Goal: Information Seeking & Learning: Compare options

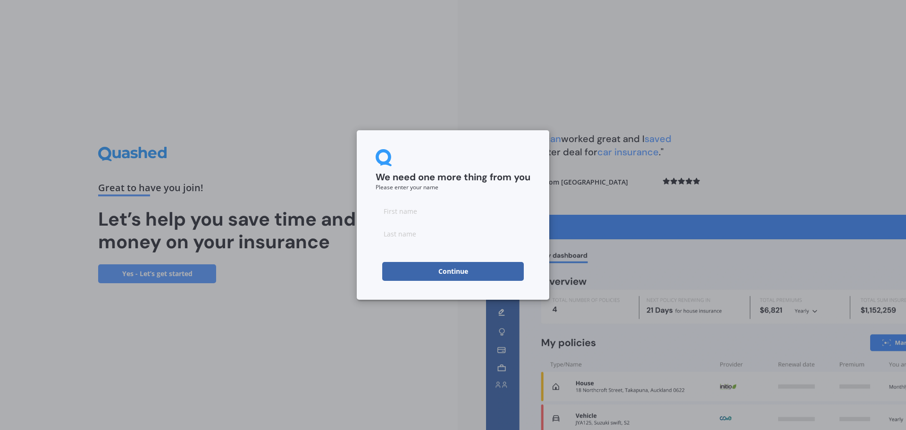
click at [425, 215] on input at bounding box center [452, 210] width 155 height 19
type input "[PERSON_NAME]"
click at [435, 235] on input at bounding box center [452, 233] width 155 height 19
type input "[PERSON_NAME]"
click at [441, 272] on button "Continue" at bounding box center [453, 271] width 142 height 19
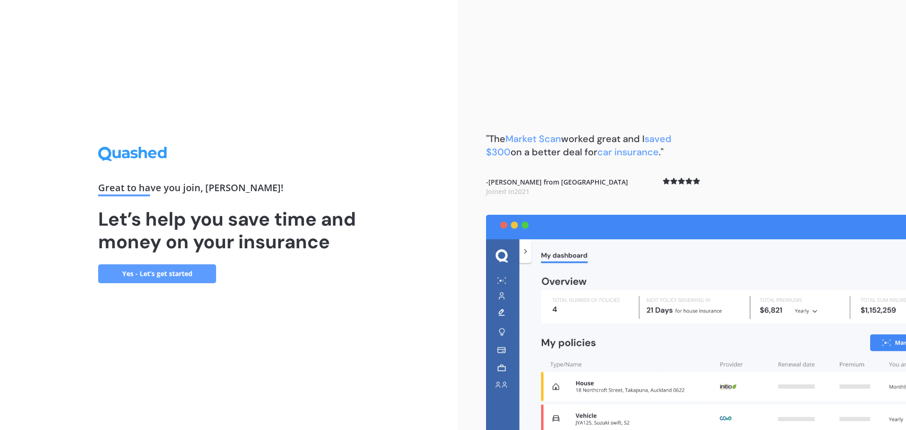
click at [185, 276] on link "Yes - Let’s get started" at bounding box center [157, 273] width 118 height 19
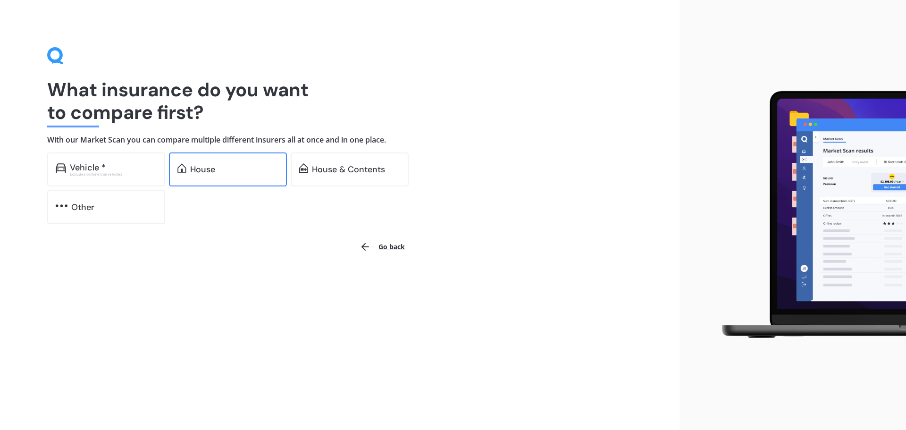
click at [208, 167] on div "House" at bounding box center [202, 169] width 25 height 9
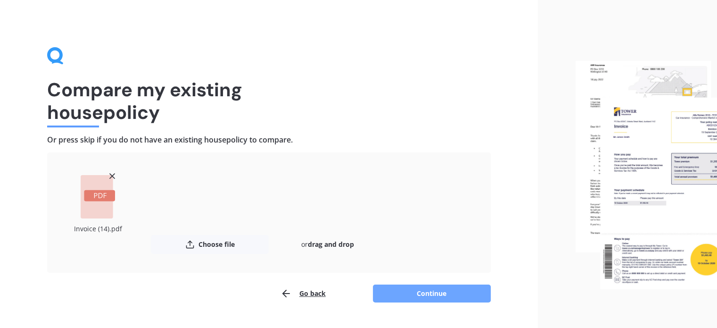
click at [475, 294] on button "Continue" at bounding box center [432, 293] width 118 height 18
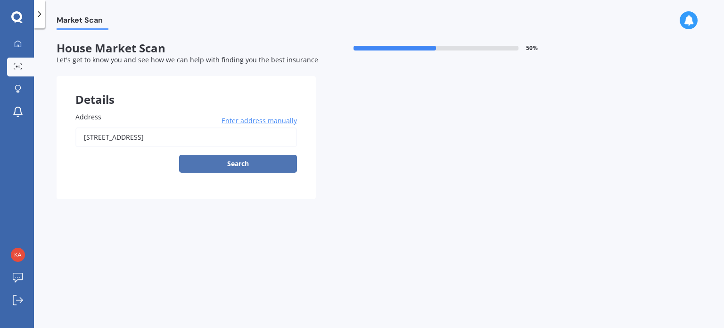
click at [250, 164] on button "Search" at bounding box center [238, 164] width 118 height 18
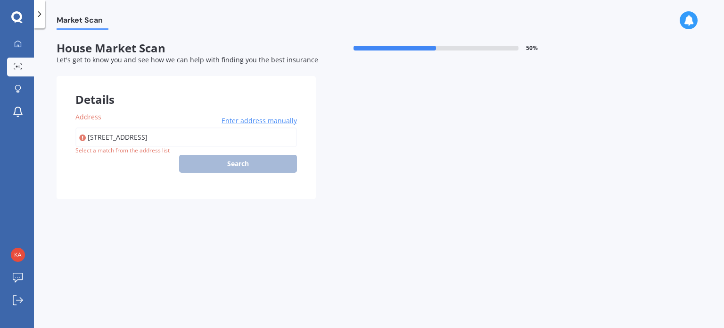
type input "[STREET_ADDRESS]"
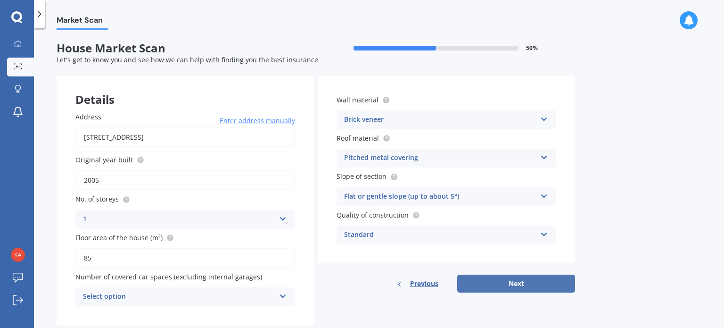
click at [496, 277] on button "Next" at bounding box center [517, 284] width 118 height 18
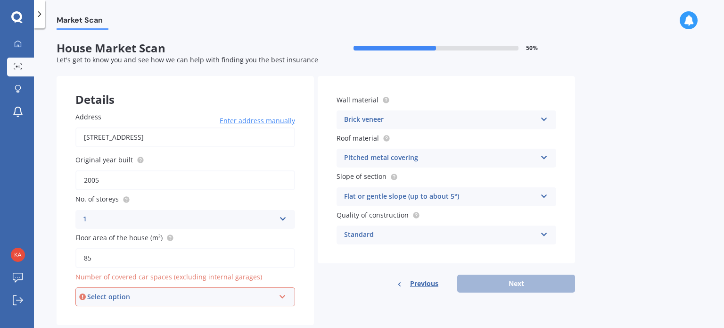
click at [285, 295] on icon at bounding box center [283, 294] width 8 height 7
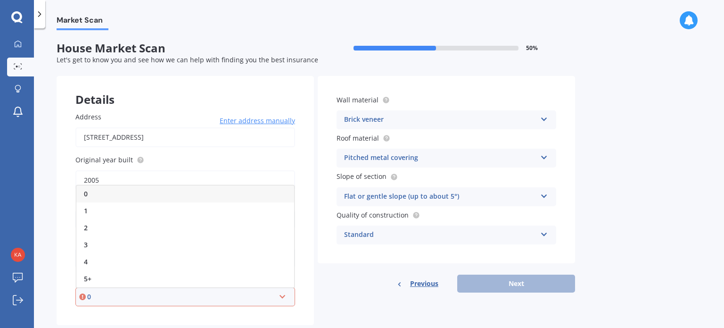
click at [285, 295] on icon at bounding box center [283, 294] width 8 height 7
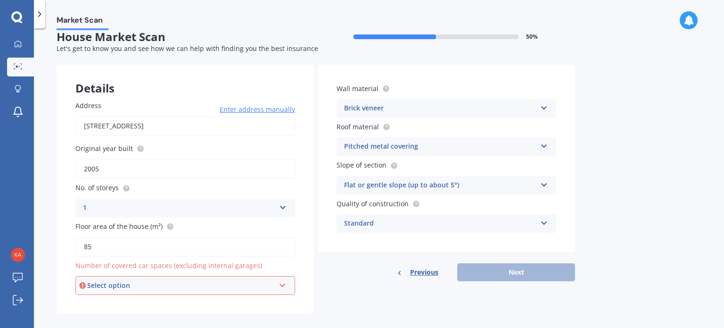
scroll to position [21, 0]
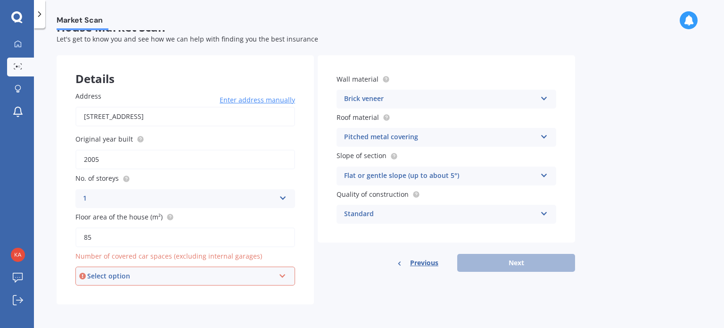
click at [281, 272] on icon at bounding box center [283, 274] width 8 height 7
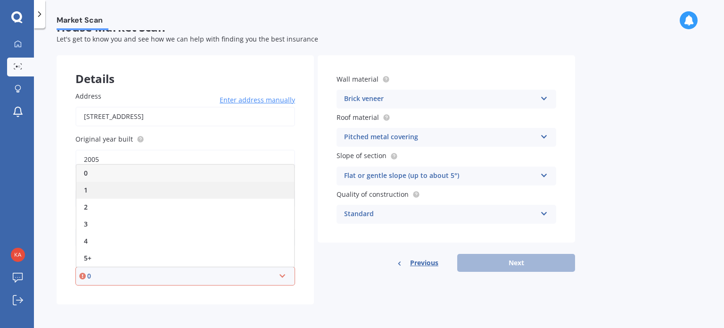
click at [153, 193] on div "1" at bounding box center [185, 190] width 218 height 17
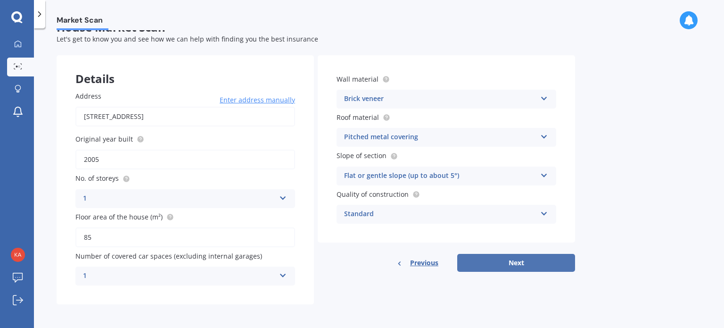
click at [496, 265] on button "Next" at bounding box center [517, 263] width 118 height 18
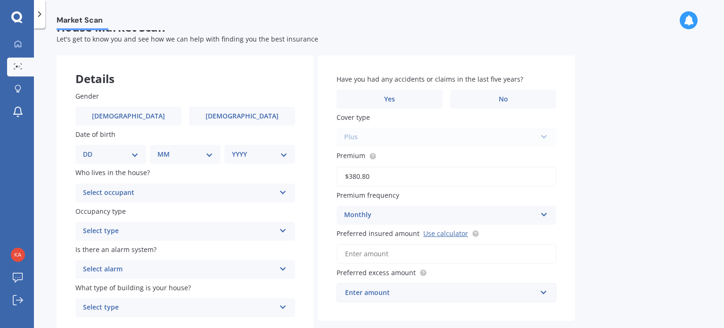
scroll to position [0, 0]
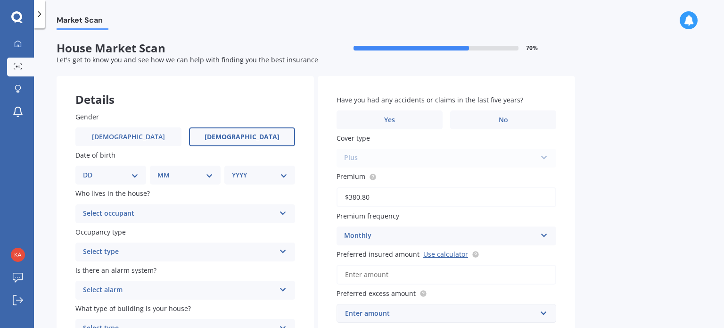
click at [236, 136] on span "[DEMOGRAPHIC_DATA]" at bounding box center [242, 137] width 75 height 8
click at [0, 0] on input "[DEMOGRAPHIC_DATA]" at bounding box center [0, 0] width 0 height 0
click at [136, 177] on select "DD 01 02 03 04 05 06 07 08 09 10 11 12 13 14 15 16 17 18 19 20 21 22 23 24 25 2…" at bounding box center [111, 175] width 56 height 10
select select "31"
click at [91, 170] on select "DD 01 02 03 04 05 06 07 08 09 10 11 12 13 14 15 16 17 18 19 20 21 22 23 24 25 2…" at bounding box center [111, 175] width 56 height 10
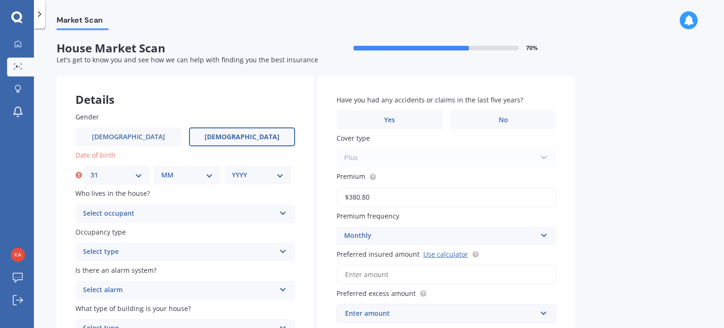
click at [209, 174] on select "MM 01 02 03 04 05 06 07 08 09 10 11 12" at bounding box center [187, 175] width 52 height 10
select select "10"
click at [161, 170] on select "MM 01 02 03 04 05 06 07 08 09 10 11 12" at bounding box center [187, 175] width 52 height 10
click at [269, 172] on select "YYYY 2009 2008 2007 2006 2005 2004 2003 2002 2001 2000 1999 1998 1997 1996 1995…" at bounding box center [258, 175] width 52 height 10
select select "1974"
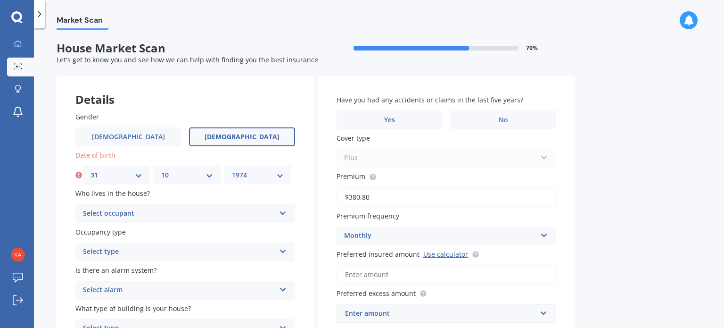
click at [232, 170] on select "YYYY 2009 2008 2007 2006 2005 2004 2003 2002 2001 2000 1999 1998 1997 1996 1995…" at bounding box center [258, 175] width 52 height 10
click at [290, 215] on div "Select occupant Owner Owner + Boarder" at bounding box center [185, 213] width 220 height 19
click at [222, 232] on div "Owner" at bounding box center [185, 232] width 219 height 17
click at [257, 257] on div "Select type" at bounding box center [179, 251] width 192 height 11
click at [245, 270] on div "Permanent" at bounding box center [185, 270] width 219 height 17
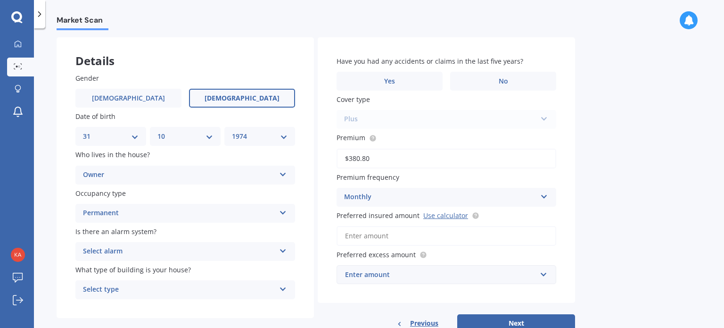
scroll to position [67, 0]
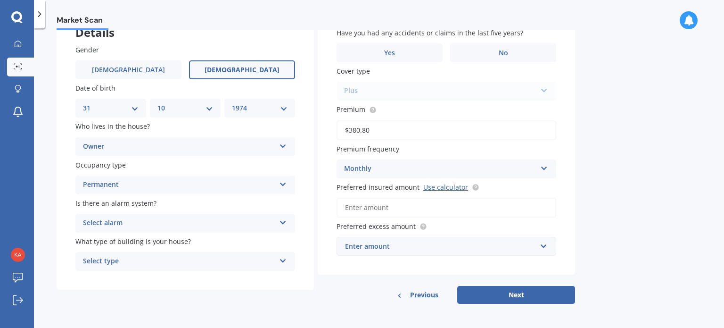
click at [238, 224] on div "Select alarm" at bounding box center [179, 222] width 192 height 11
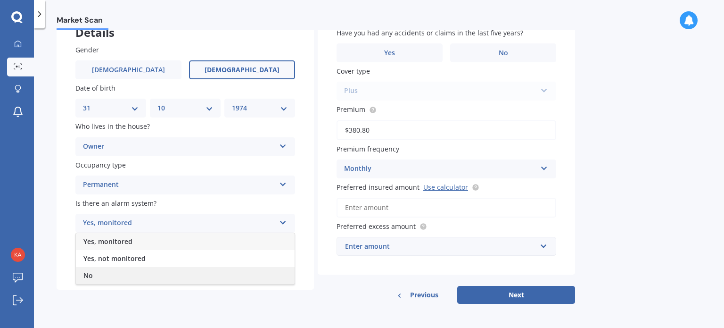
click at [184, 274] on div "No" at bounding box center [185, 275] width 219 height 17
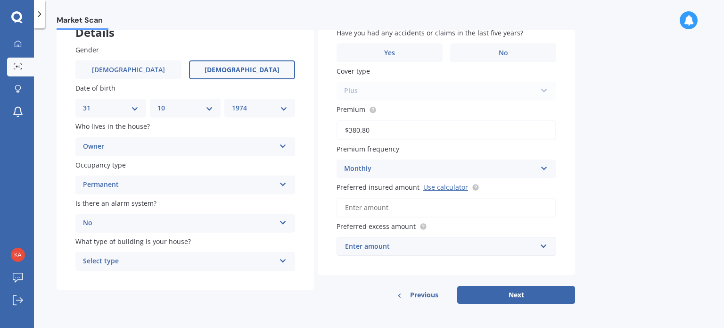
click at [177, 271] on div "Gender [DEMOGRAPHIC_DATA] [DEMOGRAPHIC_DATA] Date of birth DD 01 02 03 04 05 06…" at bounding box center [186, 158] width 258 height 264
click at [177, 263] on div "Select type" at bounding box center [179, 261] width 192 height 11
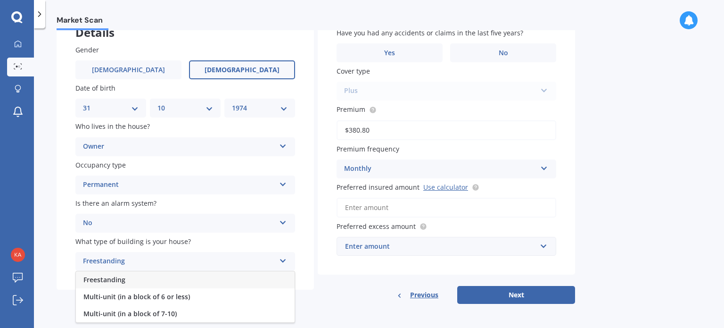
click at [175, 278] on div "Freestanding" at bounding box center [185, 279] width 219 height 17
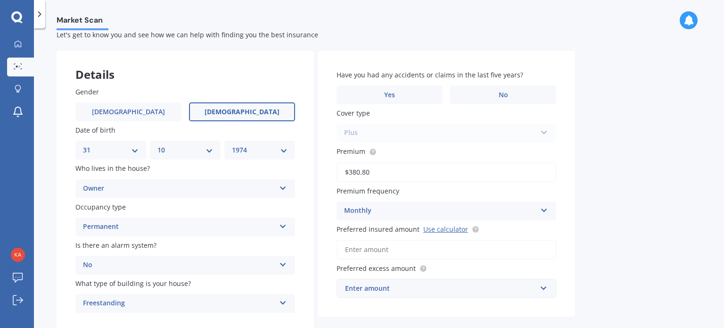
scroll to position [20, 0]
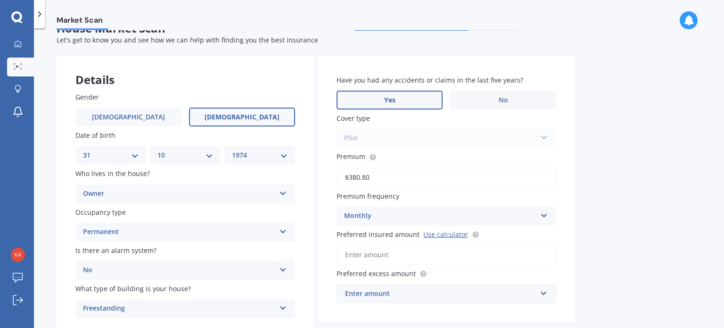
click at [378, 98] on label "Yes" at bounding box center [390, 100] width 106 height 19
click at [0, 0] on input "Yes" at bounding box center [0, 0] width 0 height 0
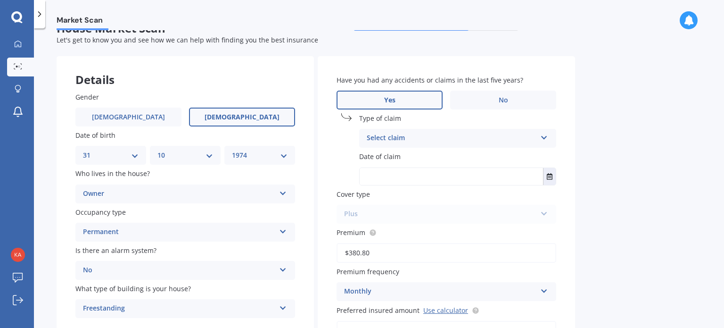
click at [521, 140] on div "Select claim" at bounding box center [452, 138] width 170 height 11
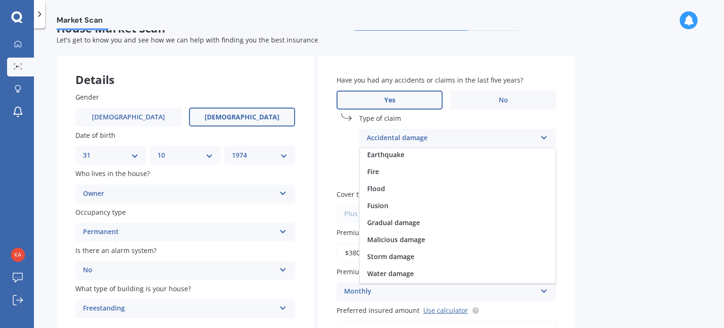
scroll to position [68, 0]
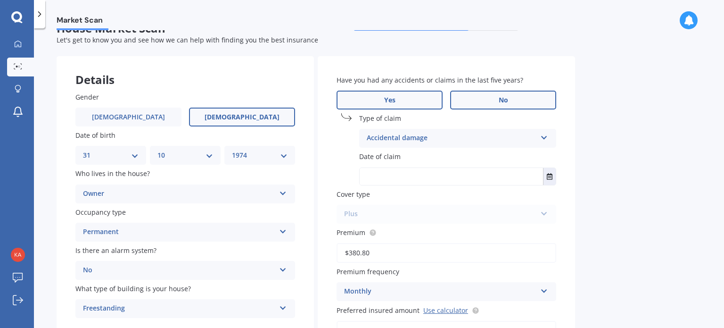
click at [500, 96] on span "No" at bounding box center [503, 100] width 9 height 8
click at [0, 0] on input "No" at bounding box center [0, 0] width 0 height 0
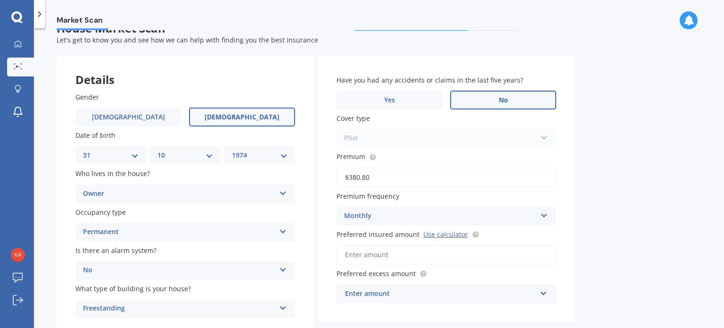
click at [547, 138] on div "Plus Standard Cover Premium Cover Plus" at bounding box center [447, 138] width 220 height 19
click at [499, 259] on input "Preferred insured amount Use calculator" at bounding box center [447, 255] width 220 height 20
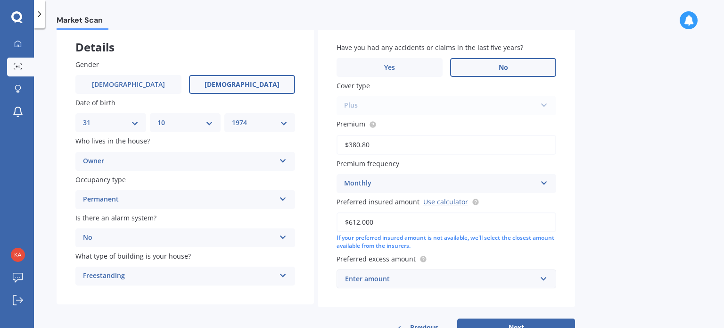
scroll to position [67, 0]
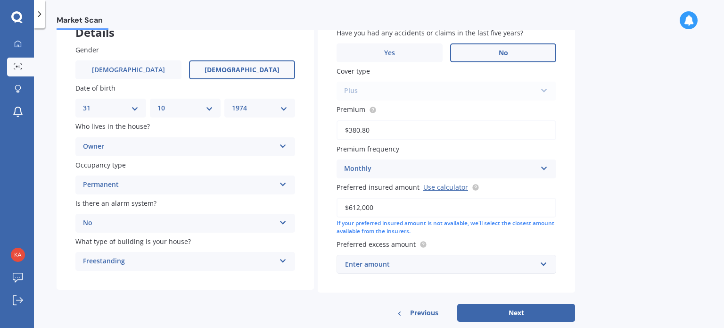
type input "$612,000"
click at [547, 262] on input "text" at bounding box center [443, 264] width 211 height 18
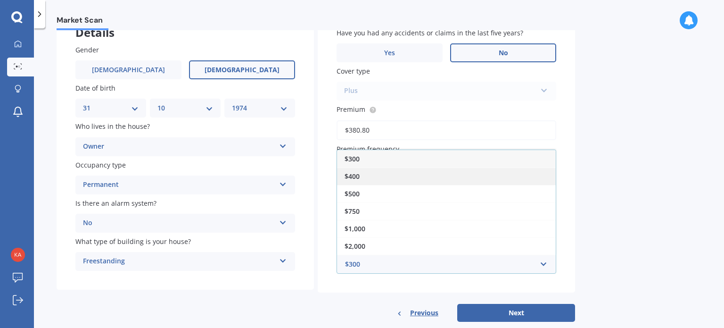
click at [453, 177] on div "$400" at bounding box center [446, 175] width 219 height 17
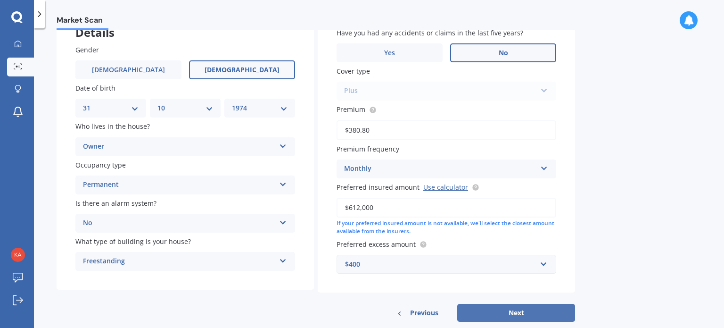
click at [524, 312] on button "Next" at bounding box center [517, 313] width 118 height 18
select select "31"
select select "10"
select select "1974"
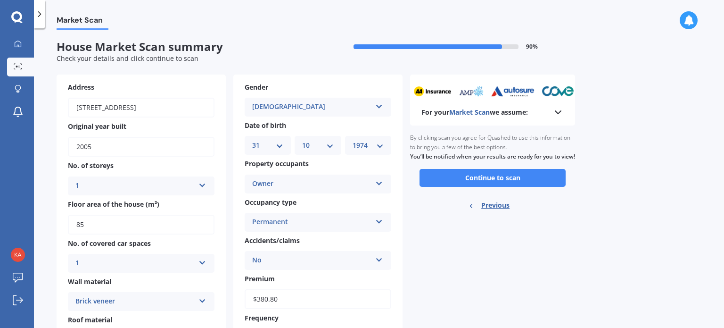
scroll to position [0, 0]
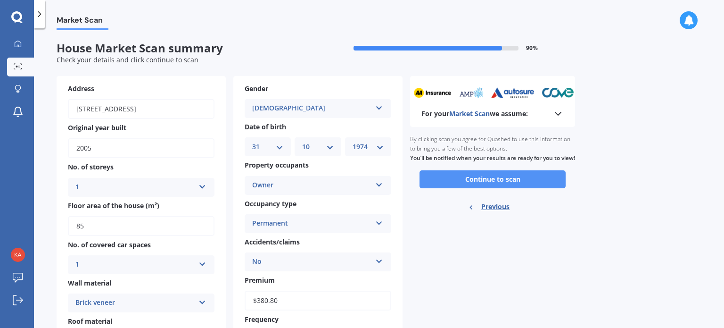
click at [501, 188] on button "Continue to scan" at bounding box center [493, 179] width 146 height 18
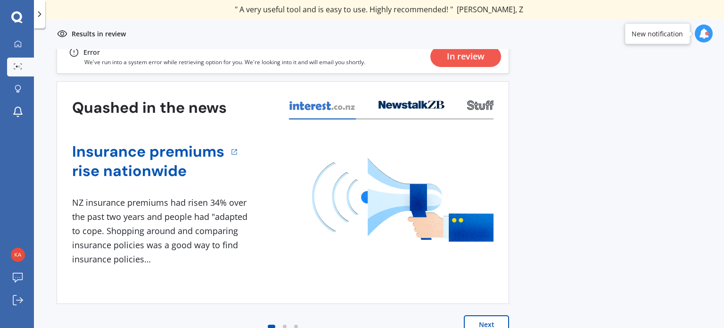
scroll to position [13, 0]
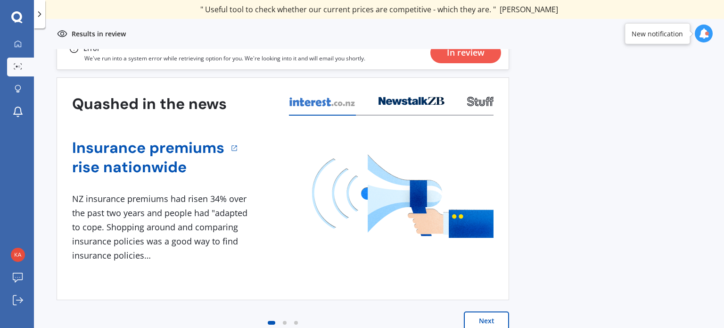
click at [649, 32] on div "New notification" at bounding box center [657, 33] width 51 height 9
click at [704, 33] on icon at bounding box center [704, 33] width 10 height 10
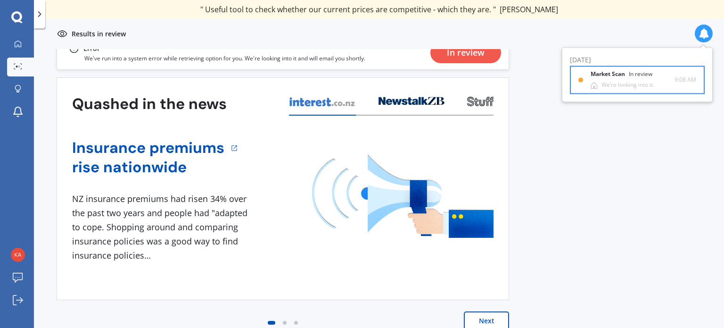
click at [635, 81] on div "Market Scan In review" at bounding box center [627, 76] width 73 height 10
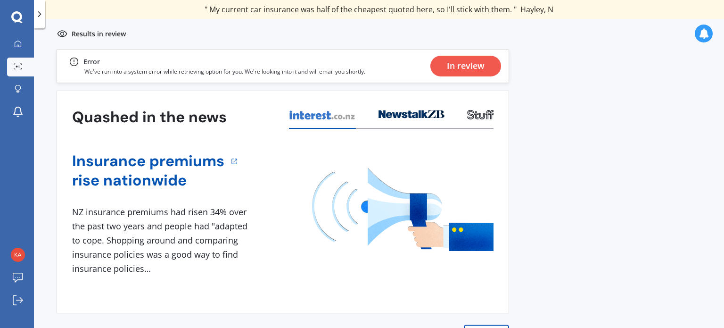
click at [462, 67] on div "In review" at bounding box center [466, 66] width 38 height 21
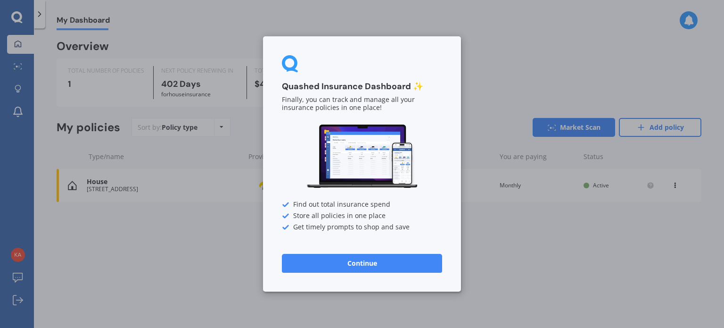
click at [367, 262] on button "Continue" at bounding box center [362, 263] width 160 height 19
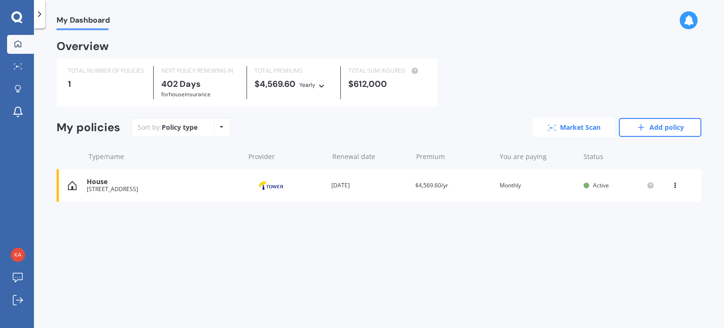
click at [573, 124] on link "Market Scan" at bounding box center [574, 127] width 83 height 19
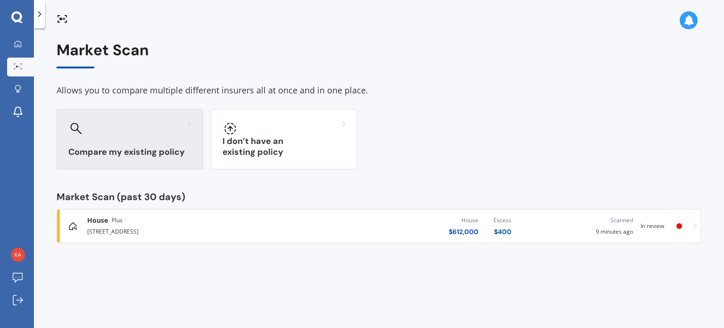
click at [155, 148] on h3 "Compare my existing policy" at bounding box center [129, 152] width 123 height 11
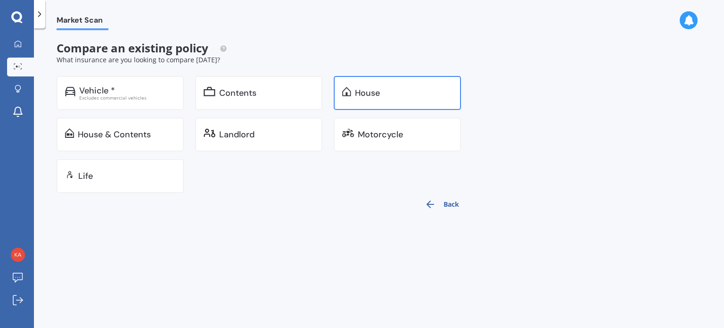
click at [358, 100] on div "House" at bounding box center [397, 93] width 127 height 34
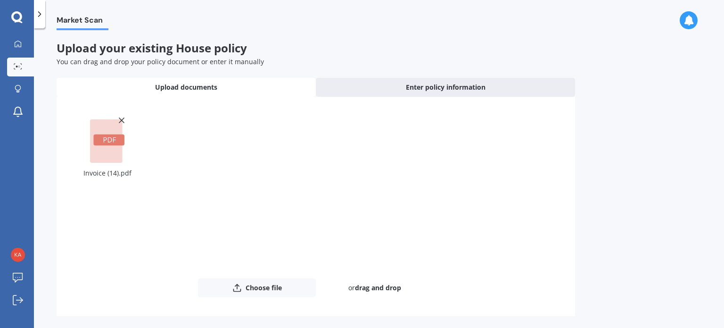
scroll to position [35, 0]
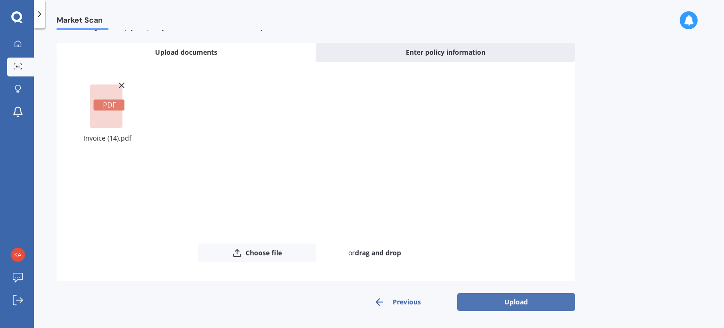
click at [512, 301] on button "Upload" at bounding box center [517, 302] width 118 height 18
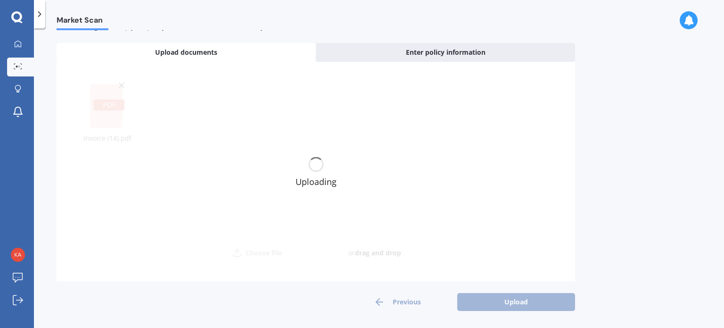
scroll to position [0, 0]
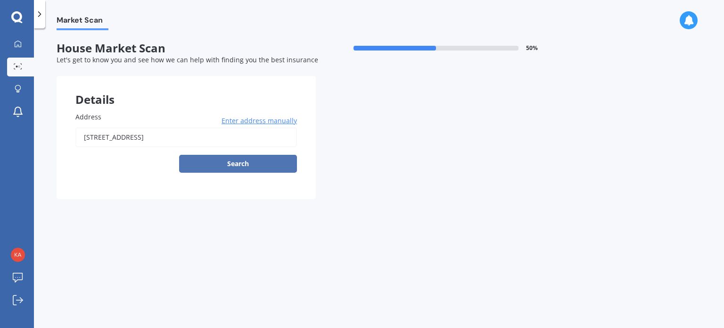
click at [239, 157] on button "Search" at bounding box center [238, 164] width 118 height 18
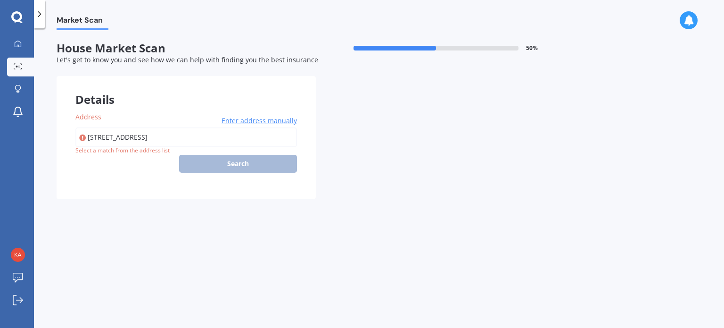
type input "[STREET_ADDRESS]"
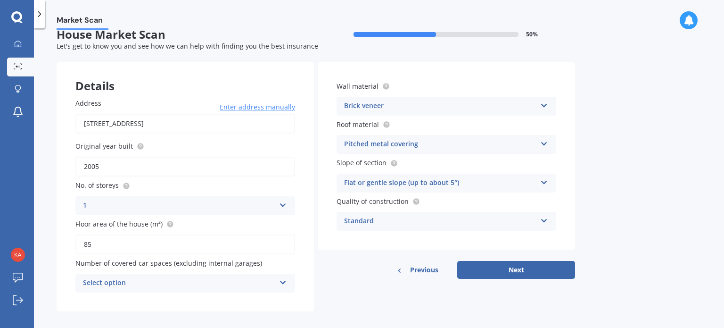
scroll to position [21, 0]
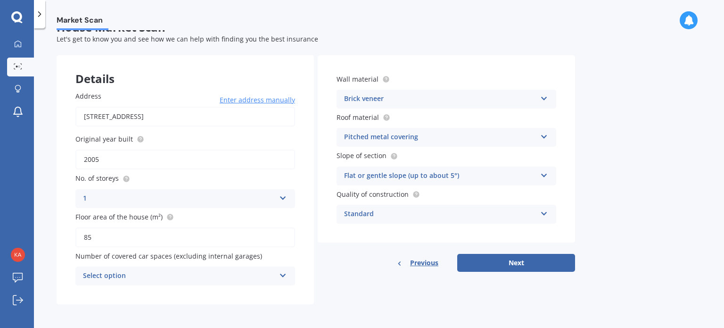
click at [208, 275] on div "Select option" at bounding box center [179, 275] width 192 height 11
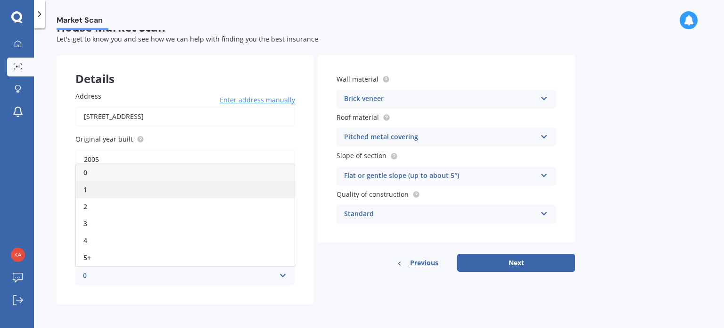
click at [122, 186] on div "1" at bounding box center [185, 189] width 219 height 17
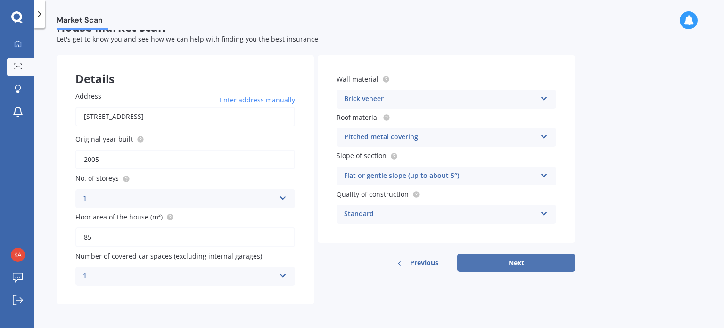
click at [506, 261] on button "Next" at bounding box center [517, 263] width 118 height 18
select select "31"
select select "10"
select select "1974"
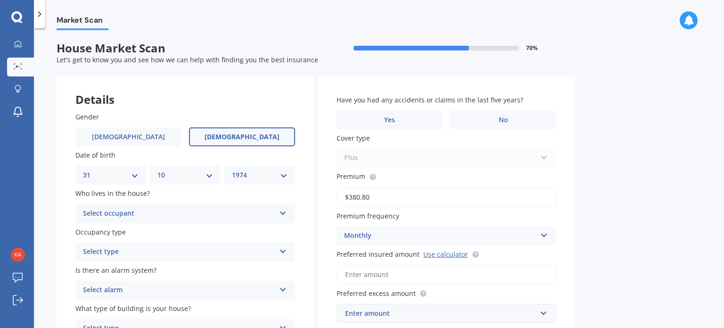
scroll to position [67, 0]
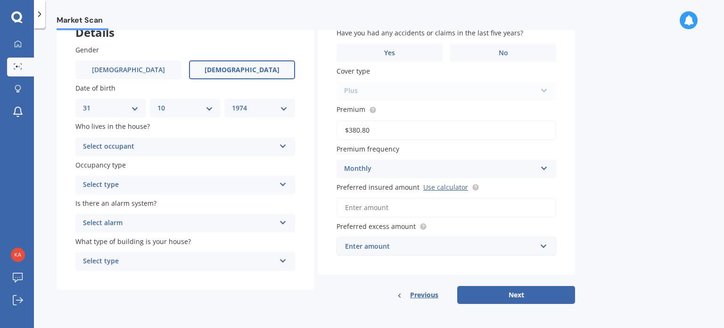
click at [167, 145] on div "Select occupant" at bounding box center [179, 146] width 192 height 11
click at [146, 164] on div "Owner" at bounding box center [185, 165] width 219 height 17
click at [144, 183] on div "Select type" at bounding box center [179, 184] width 192 height 11
click at [140, 199] on div "Permanent" at bounding box center [185, 203] width 219 height 17
click at [143, 222] on div "Select alarm" at bounding box center [179, 222] width 192 height 11
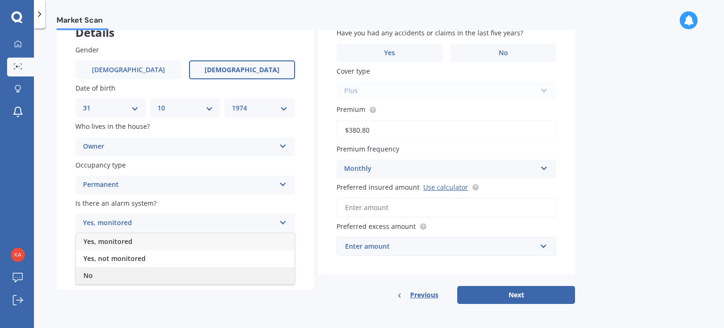
click at [140, 274] on div "No" at bounding box center [185, 275] width 219 height 17
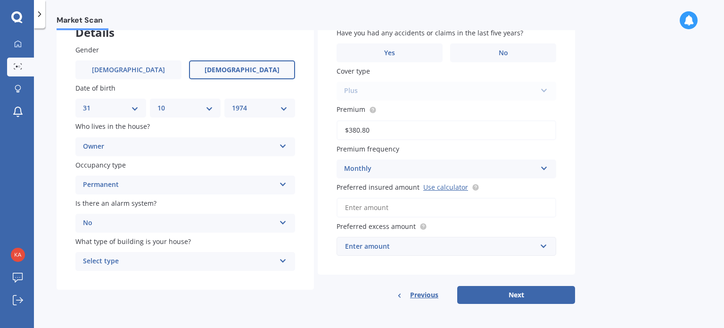
click at [134, 264] on div "Select type" at bounding box center [179, 261] width 192 height 11
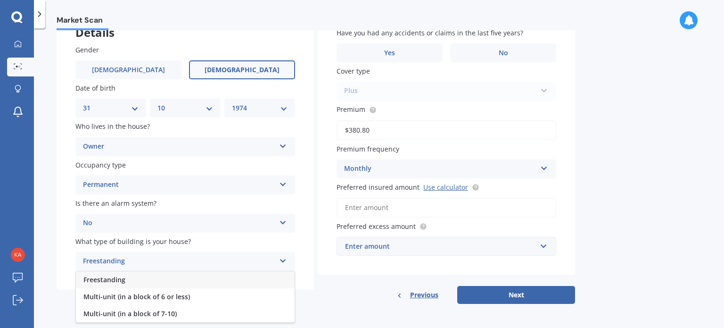
click at [132, 275] on div "Freestanding" at bounding box center [185, 279] width 219 height 17
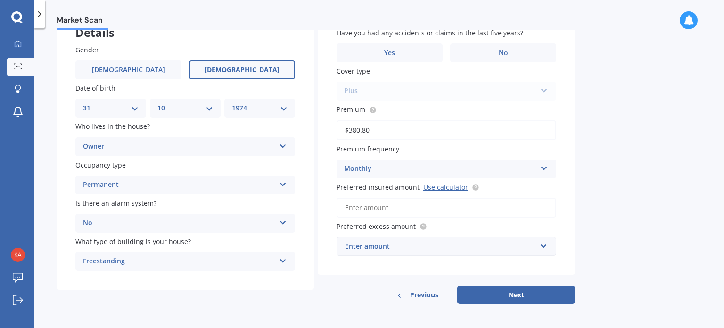
click at [451, 247] on div "Enter amount" at bounding box center [441, 246] width 192 height 10
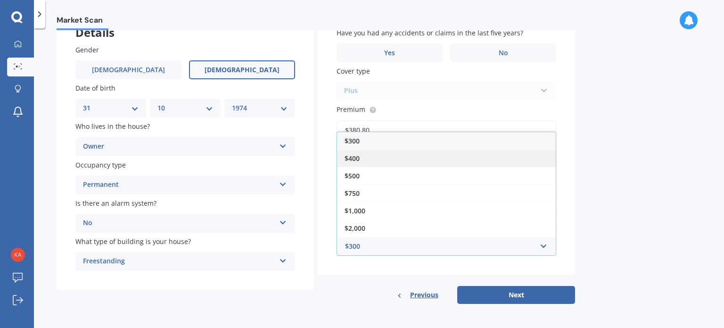
click at [368, 161] on div "$400" at bounding box center [446, 158] width 219 height 17
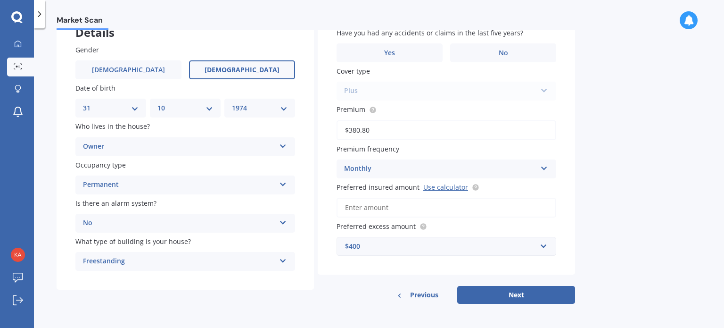
click at [413, 208] on input "Preferred insured amount Use calculator" at bounding box center [447, 208] width 220 height 20
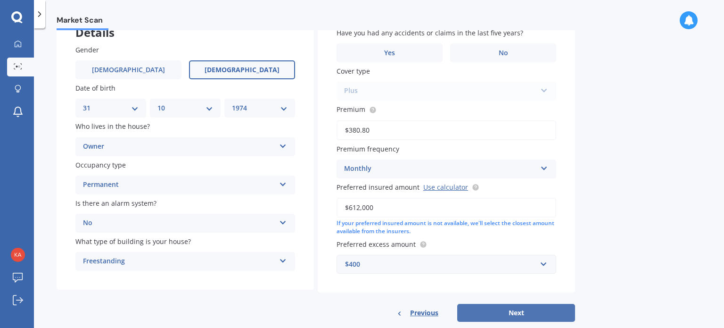
type input "$612,000"
click at [500, 310] on button "Next" at bounding box center [517, 313] width 118 height 18
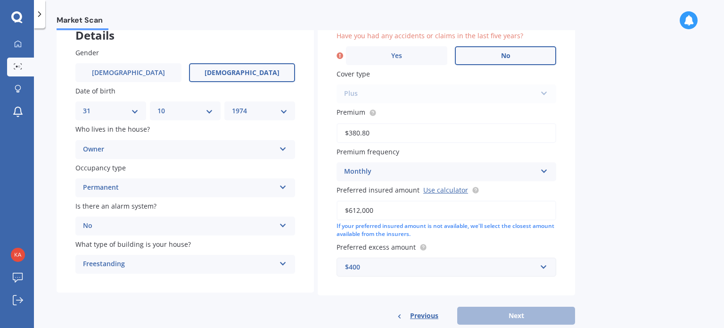
click at [509, 52] on span "No" at bounding box center [505, 56] width 9 height 8
click at [0, 0] on input "No" at bounding box center [0, 0] width 0 height 0
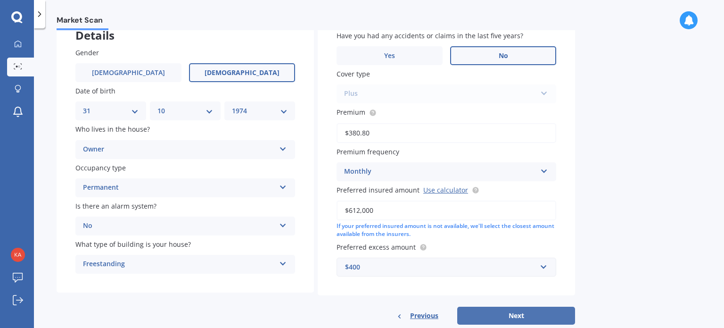
click at [522, 310] on button "Next" at bounding box center [517, 316] width 118 height 18
select select "31"
select select "10"
select select "1974"
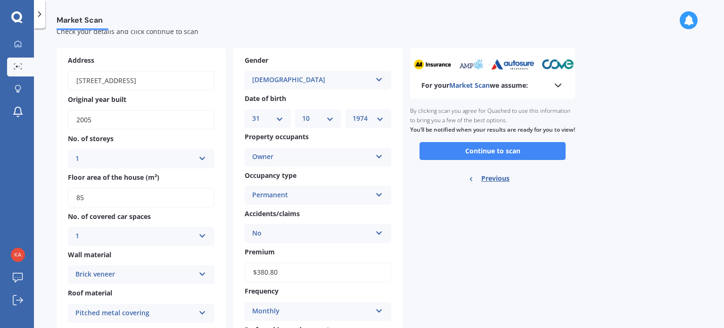
scroll to position [0, 0]
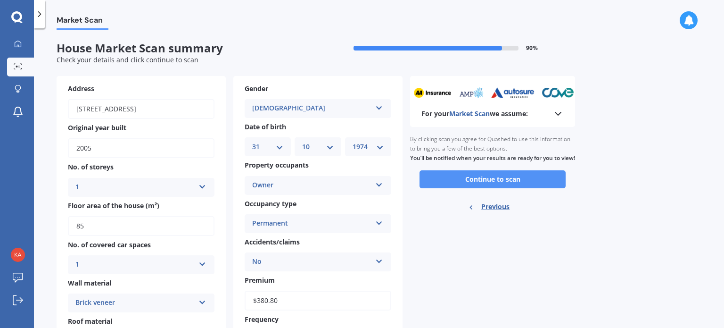
click at [471, 184] on button "Continue to scan" at bounding box center [493, 179] width 146 height 18
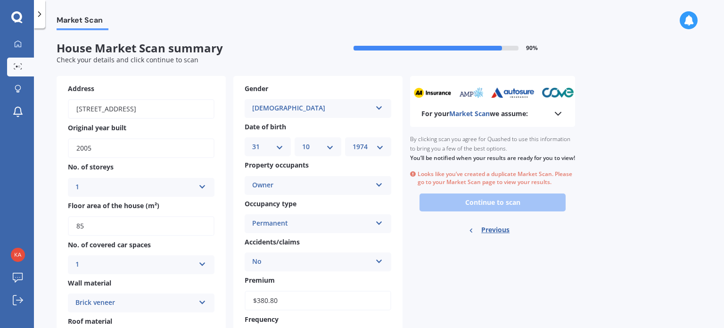
click at [493, 237] on span "Previous" at bounding box center [496, 230] width 28 height 14
select select "31"
select select "10"
select select "1974"
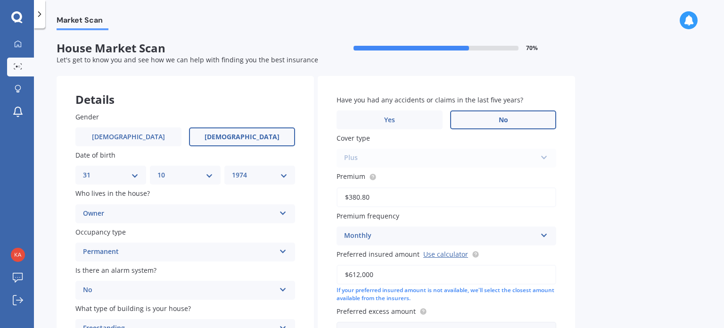
click at [73, 19] on span "Market Scan" at bounding box center [83, 22] width 52 height 13
click at [19, 39] on link "My Dashboard" at bounding box center [20, 44] width 27 height 19
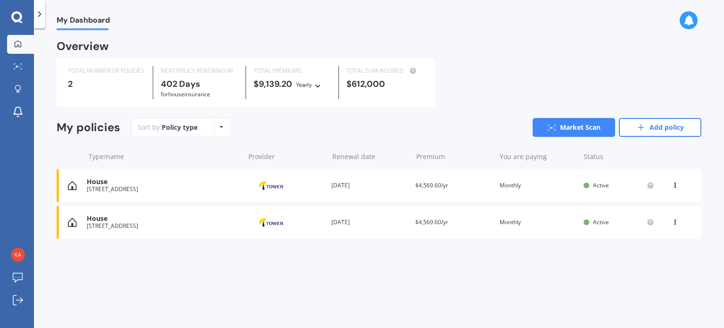
click at [170, 185] on div "House" at bounding box center [163, 182] width 153 height 8
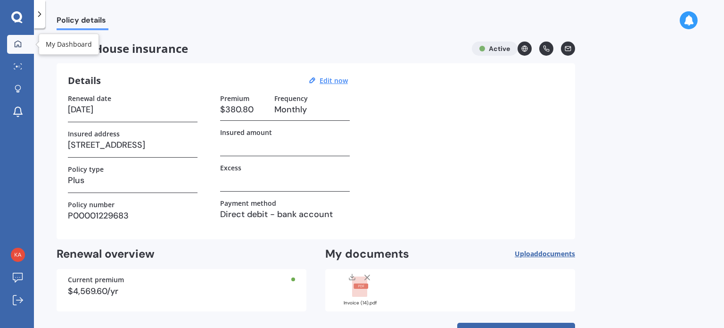
click at [15, 46] on icon at bounding box center [18, 43] width 7 height 7
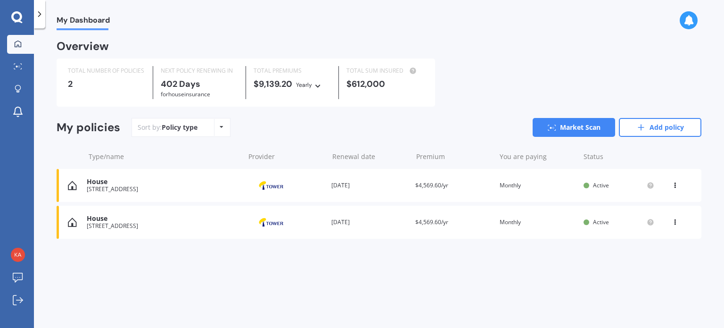
click at [679, 224] on div "View option View policy Delete" at bounding box center [676, 221] width 8 height 9
click at [639, 260] on div "Delete" at bounding box center [654, 259] width 93 height 19
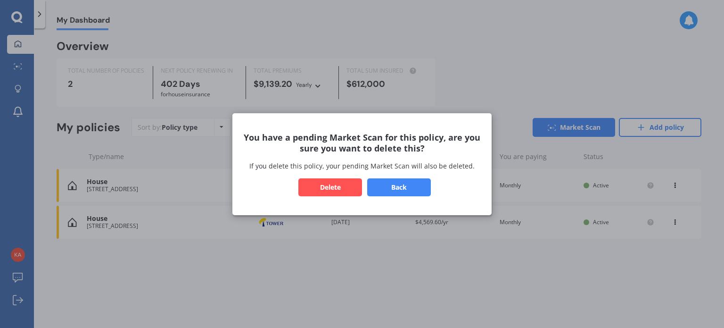
click at [343, 185] on button "Delete" at bounding box center [331, 187] width 64 height 18
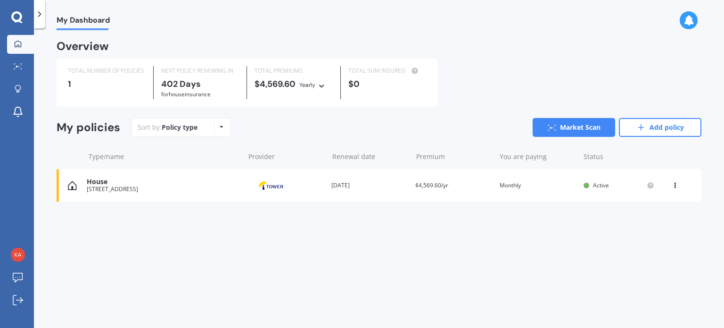
click at [673, 183] on icon at bounding box center [675, 184] width 7 height 6
click at [107, 187] on div "[STREET_ADDRESS]" at bounding box center [163, 189] width 153 height 7
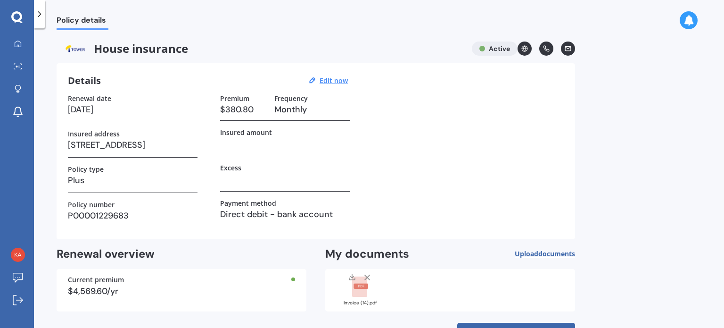
scroll to position [34, 0]
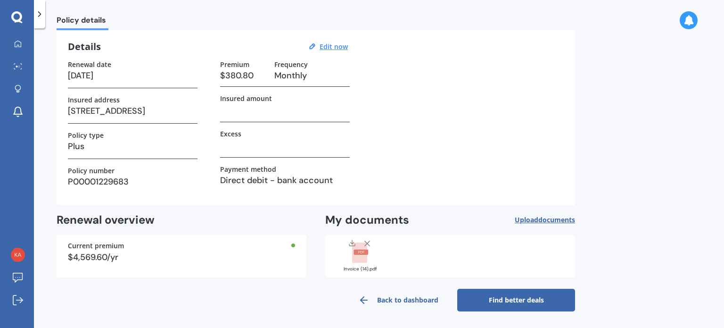
click at [500, 299] on link "Find better deals" at bounding box center [517, 300] width 118 height 23
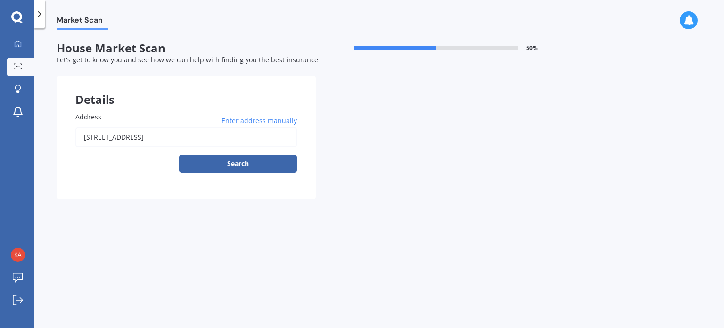
click at [136, 136] on input "[STREET_ADDRESS]" at bounding box center [186, 137] width 222 height 20
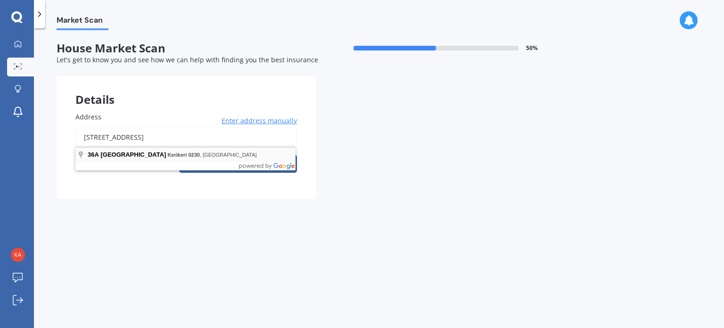
type input "[STREET_ADDRESS]"
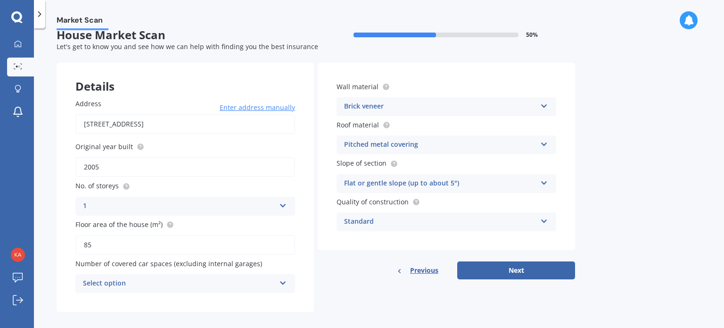
scroll to position [21, 0]
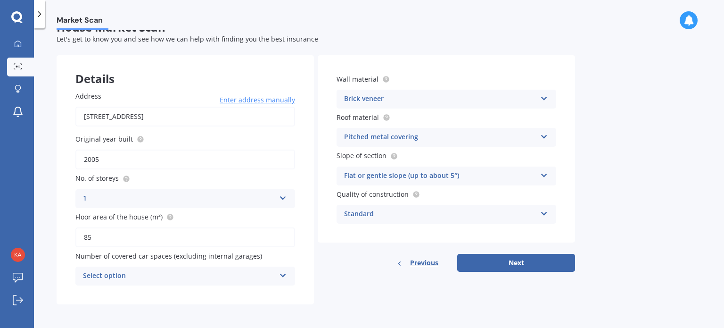
click at [168, 274] on div "Select option" at bounding box center [179, 275] width 192 height 11
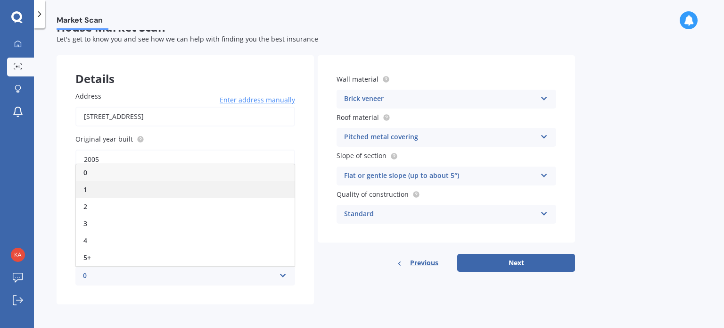
click at [114, 185] on div "1" at bounding box center [185, 189] width 219 height 17
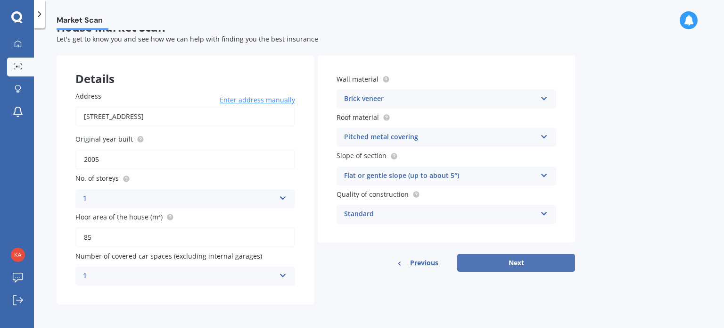
click at [511, 256] on button "Next" at bounding box center [517, 263] width 118 height 18
select select "31"
select select "10"
select select "1974"
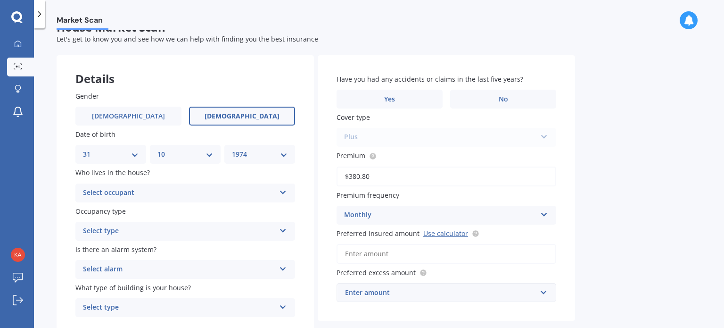
scroll to position [0, 0]
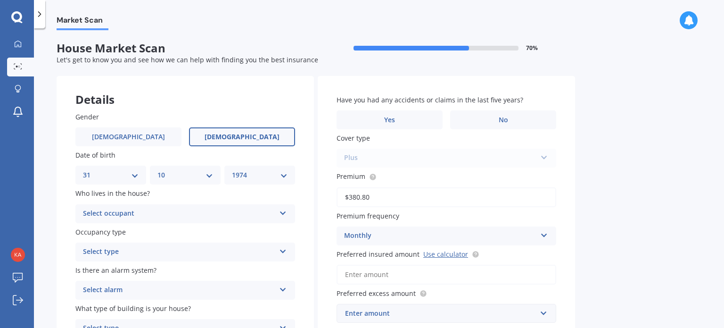
click at [135, 215] on div "Select occupant" at bounding box center [179, 213] width 192 height 11
click at [136, 232] on div "Owner" at bounding box center [185, 232] width 219 height 17
click at [140, 251] on div "Select type" at bounding box center [179, 251] width 192 height 11
click at [142, 273] on div "Permanent" at bounding box center [185, 270] width 219 height 17
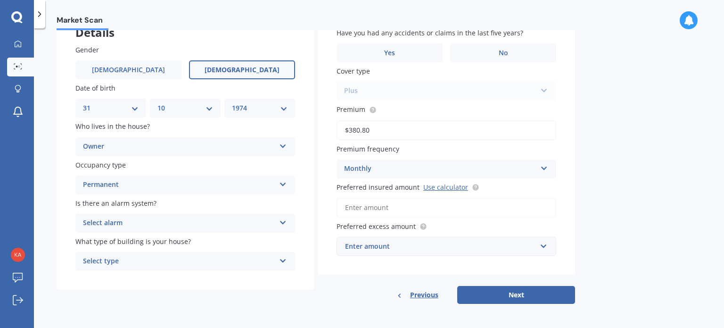
click at [111, 219] on div "Select alarm" at bounding box center [179, 222] width 192 height 11
click at [108, 275] on div "No" at bounding box center [185, 275] width 219 height 17
click at [121, 260] on div "Select type" at bounding box center [179, 261] width 192 height 11
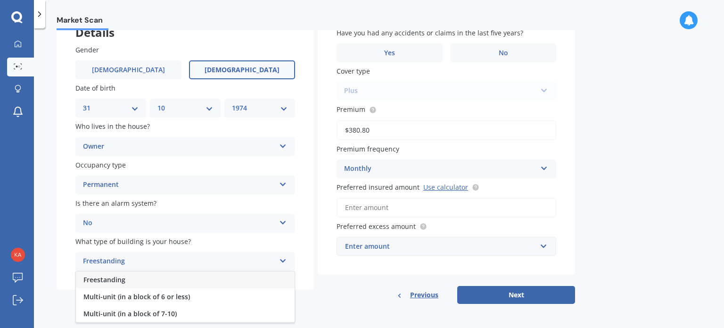
click at [116, 276] on span "Freestanding" at bounding box center [104, 279] width 42 height 9
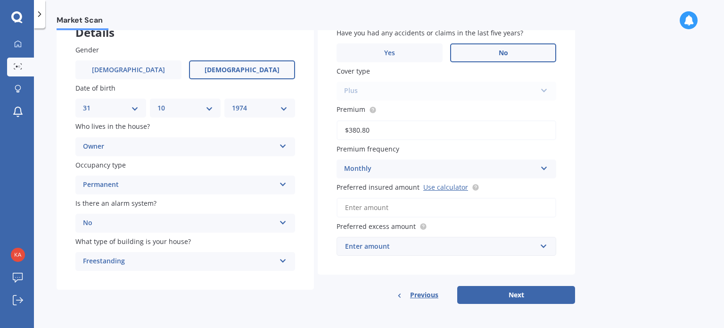
click at [491, 52] on label "No" at bounding box center [503, 52] width 106 height 19
click at [0, 0] on input "No" at bounding box center [0, 0] width 0 height 0
click at [383, 209] on input "Preferred insured amount Use calculator" at bounding box center [447, 208] width 220 height 20
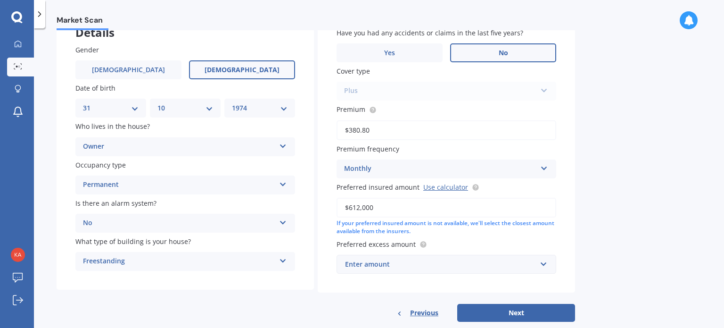
type input "$612,000"
click at [462, 261] on div "Enter amount" at bounding box center [441, 264] width 192 height 10
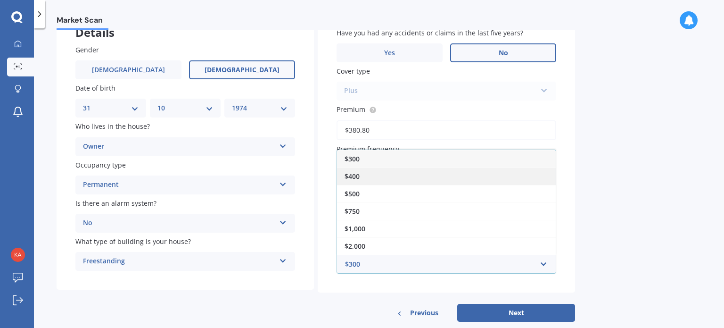
click at [379, 176] on div "$400" at bounding box center [446, 175] width 219 height 17
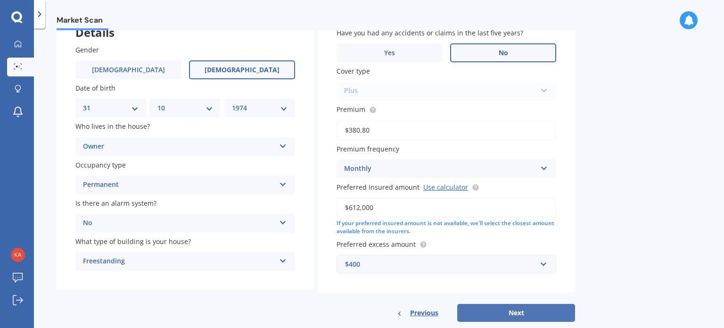
click at [496, 308] on button "Next" at bounding box center [517, 313] width 118 height 18
select select "31"
select select "10"
select select "1974"
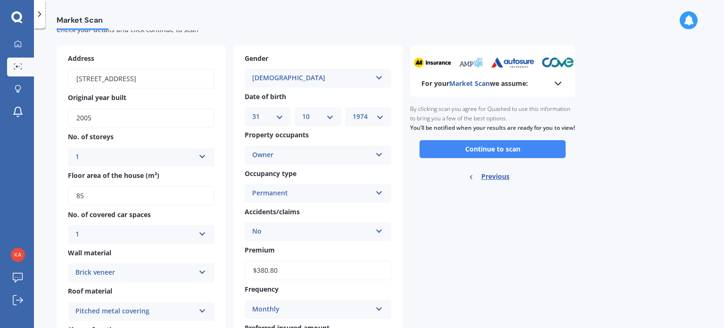
scroll to position [0, 0]
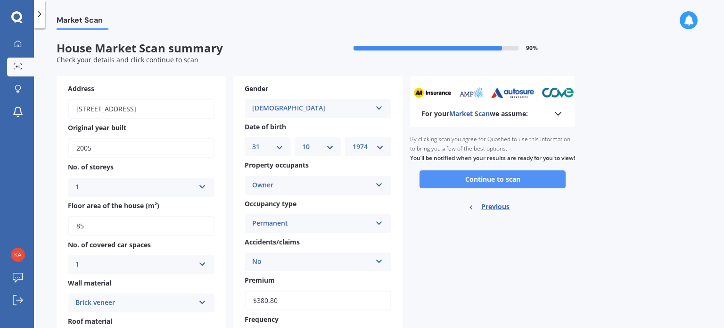
click at [483, 187] on button "Continue to scan" at bounding box center [493, 179] width 146 height 18
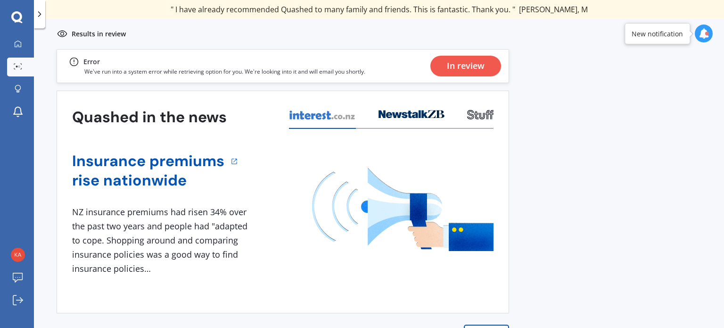
click at [449, 64] on div "In review" at bounding box center [466, 66] width 38 height 21
